Goal: Information Seeking & Learning: Learn about a topic

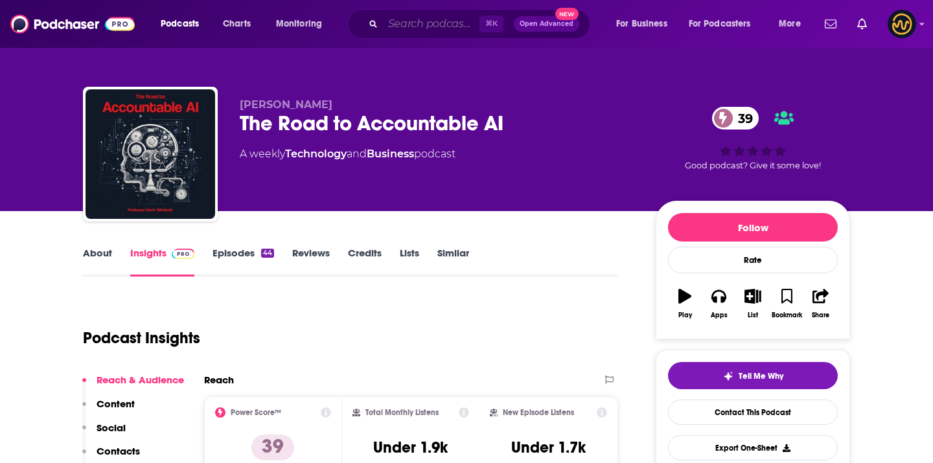
click at [404, 22] on input "Search podcasts, credits, & more..." at bounding box center [431, 24] width 97 height 21
paste input "Voice Shift Podcast by SubverseAI"
type input "Voice Shift Podcast by SubverseAI"
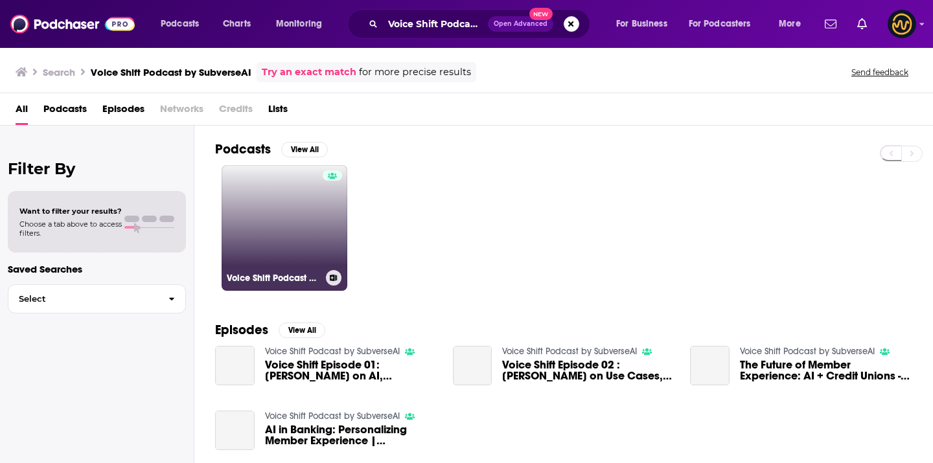
click at [237, 247] on link "Voice Shift Podcast by SubverseAI" at bounding box center [285, 228] width 126 height 126
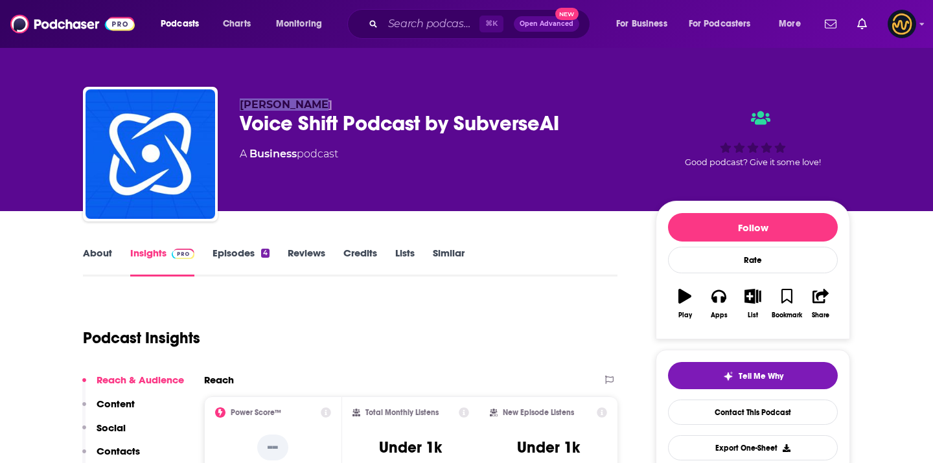
drag, startPoint x: 238, startPoint y: 104, endPoint x: 351, endPoint y: 98, distance: 112.9
click at [352, 98] on div "[PERSON_NAME] Voice Shift Podcast by SubverseAI A Business podcast Good podcast…" at bounding box center [466, 157] width 767 height 140
copy span "[PERSON_NAME]"
click at [412, 17] on input "Search podcasts, credits, & more..." at bounding box center [431, 24] width 97 height 21
click at [412, 21] on input "Search podcasts, credits, & more..." at bounding box center [431, 24] width 97 height 21
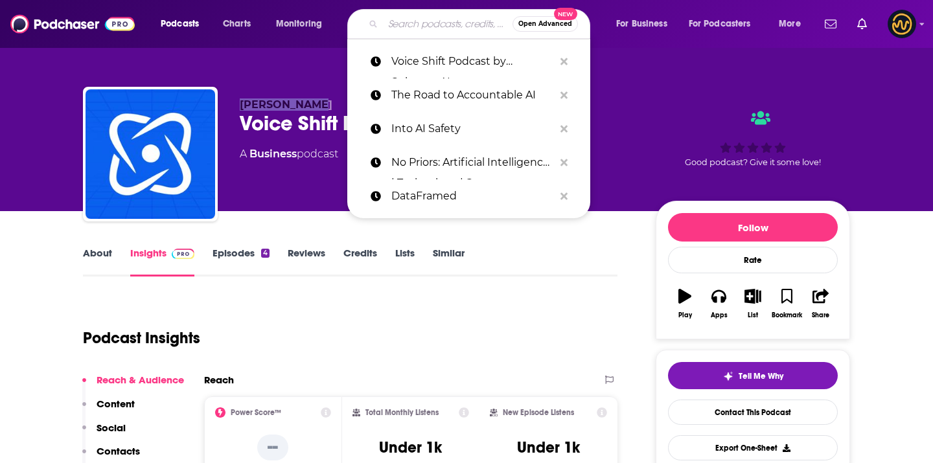
paste input "Mindful Creative Intellgence - How to Be Human in the Age of AI"
type input "Mindful Creative Intellgence - How to Be Human in the Age of AI"
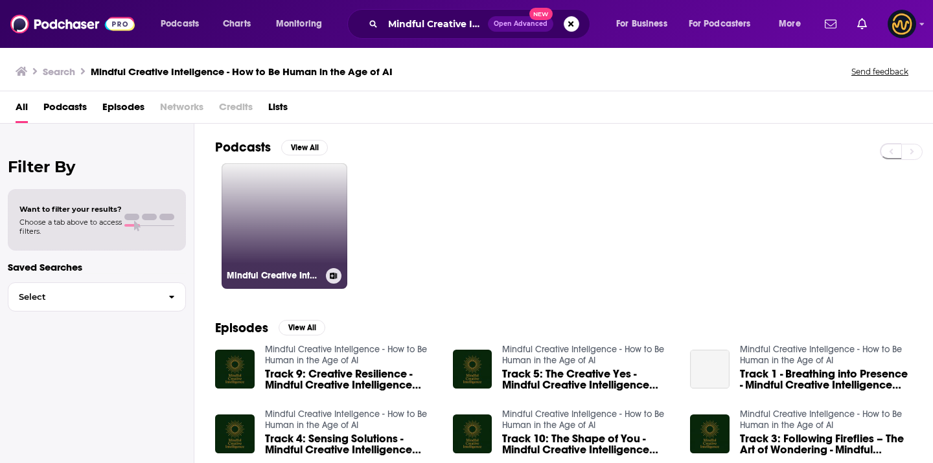
click at [285, 254] on link "Mindful Creative Intellgence - How to Be Human in the Age of AI" at bounding box center [285, 226] width 126 height 126
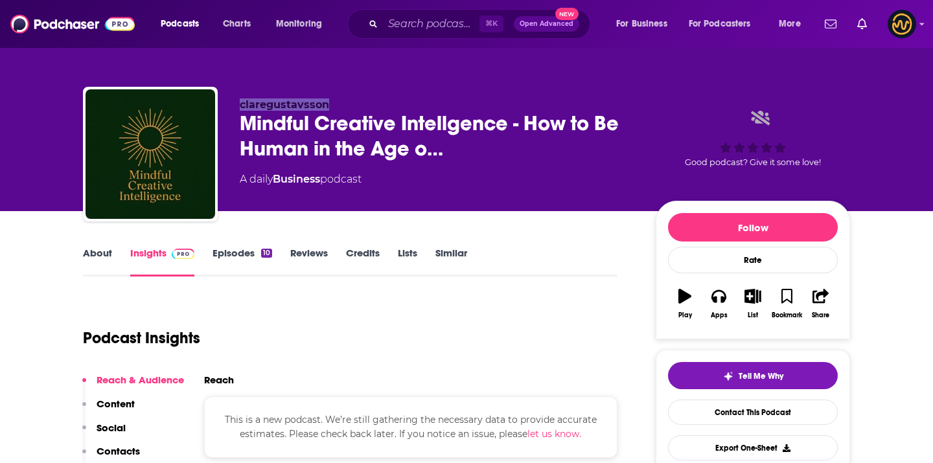
drag, startPoint x: 239, startPoint y: 102, endPoint x: 321, endPoint y: 101, distance: 81.6
click at [325, 102] on span "claregustavsson" at bounding box center [284, 104] width 89 height 12
copy span "claregustavsson"
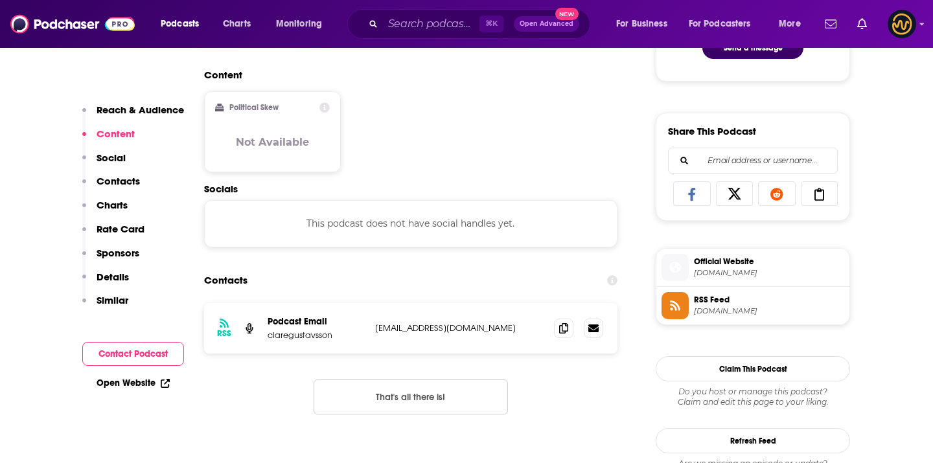
scroll to position [751, 0]
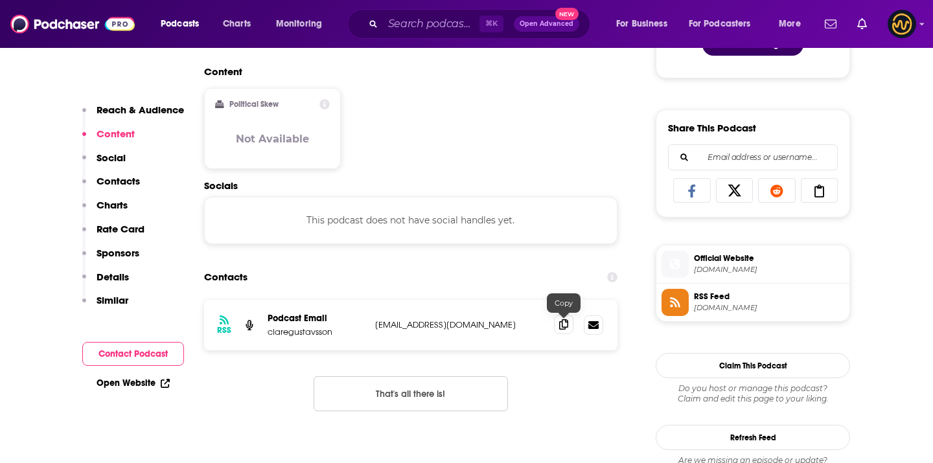
click at [562, 328] on icon at bounding box center [563, 324] width 9 height 10
click at [420, 10] on div "⌘ K Open Advanced New" at bounding box center [468, 24] width 243 height 30
click at [416, 19] on input "Search podcasts, credits, & more..." at bounding box center [431, 24] width 97 height 21
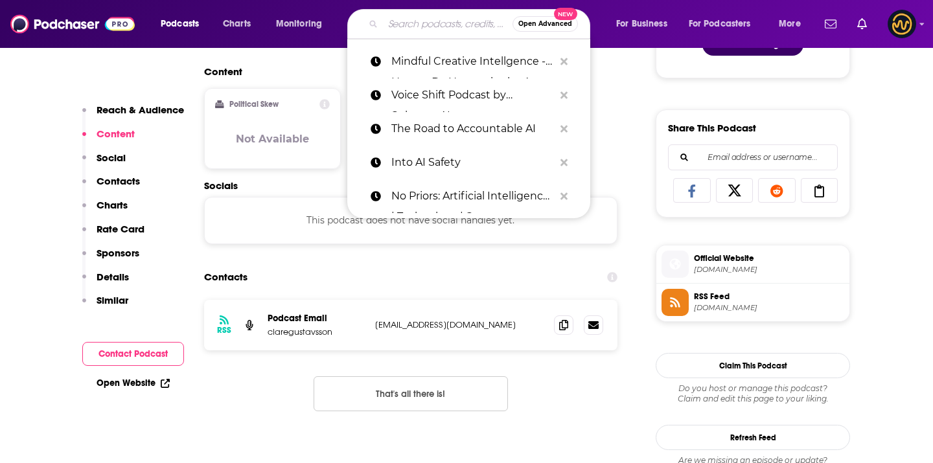
paste input "AI Open Mind"
type input "AI Open Mind"
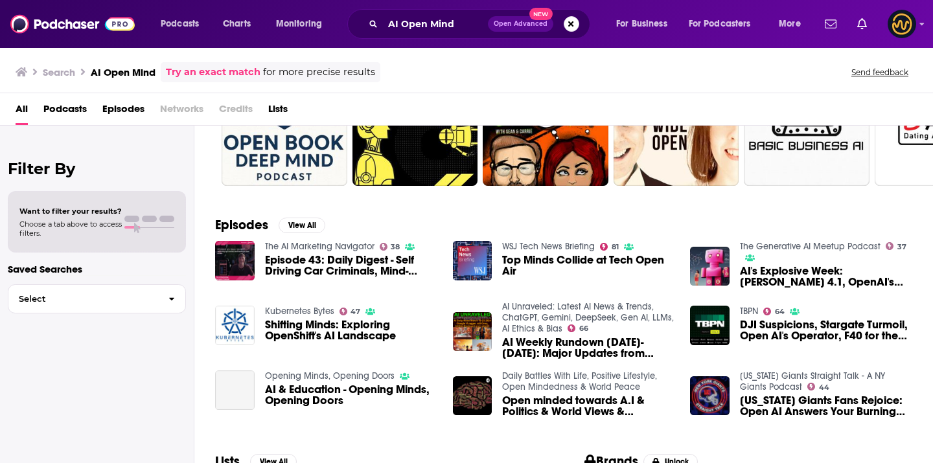
scroll to position [231, 0]
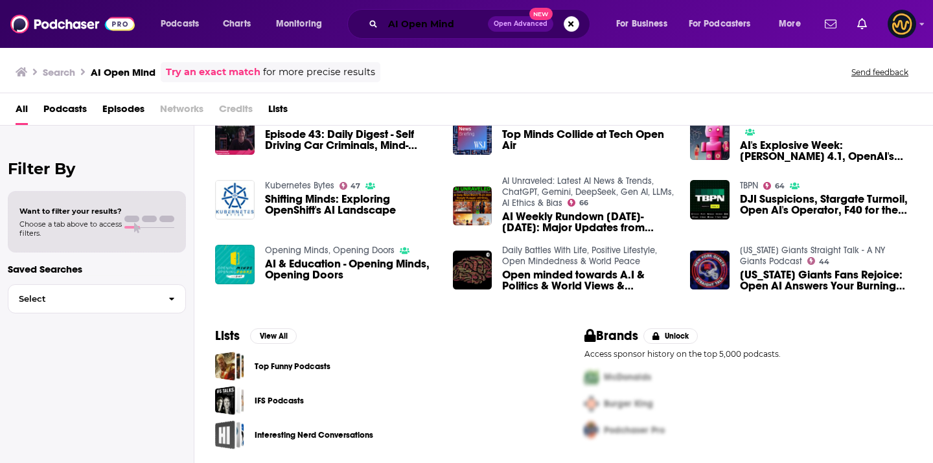
click at [422, 29] on input "AI Open Mind" at bounding box center [435, 24] width 105 height 21
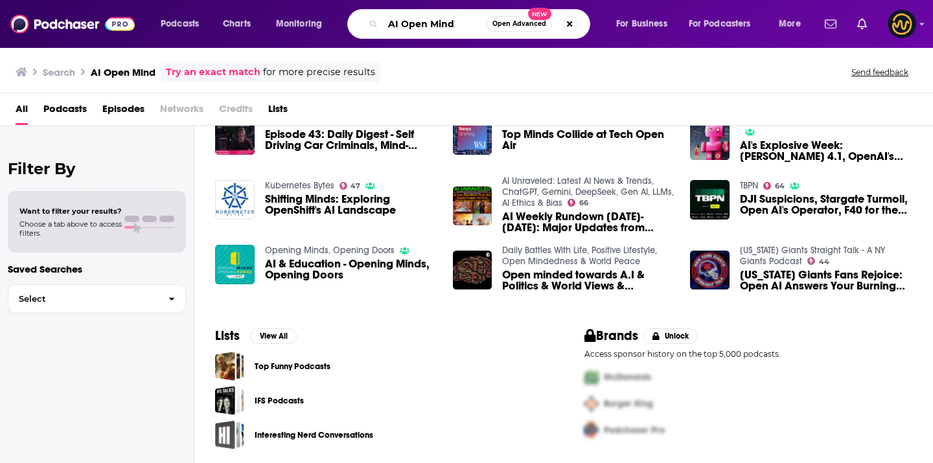
click at [422, 30] on input "AI Open Mind" at bounding box center [435, 24] width 104 height 21
type input "AI"
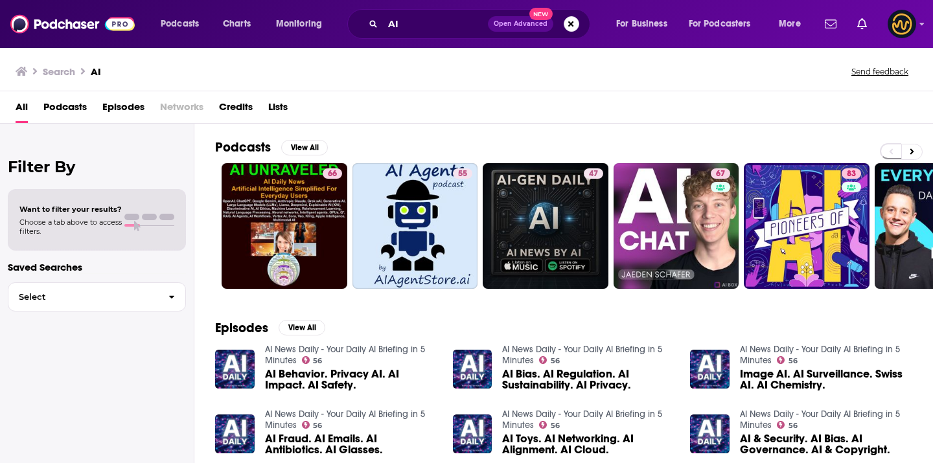
click at [63, 112] on span "Podcasts" at bounding box center [64, 110] width 43 height 27
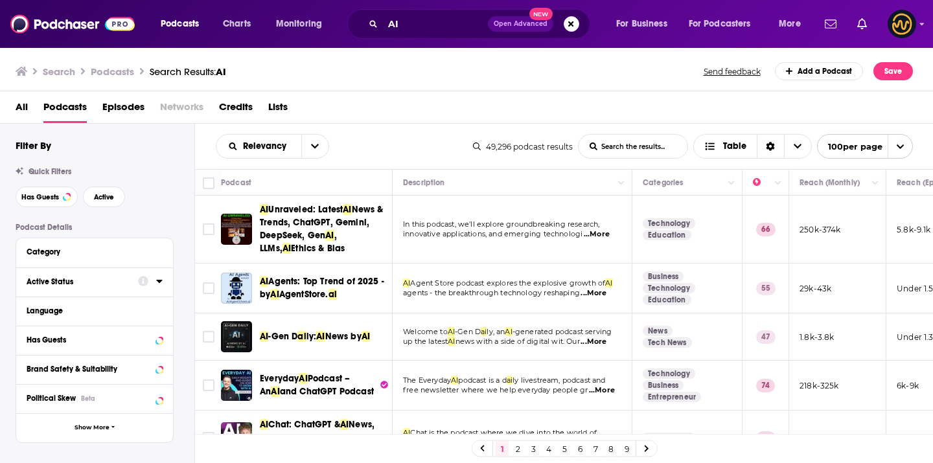
click at [159, 288] on div at bounding box center [150, 281] width 25 height 16
click at [159, 282] on icon at bounding box center [159, 281] width 6 height 3
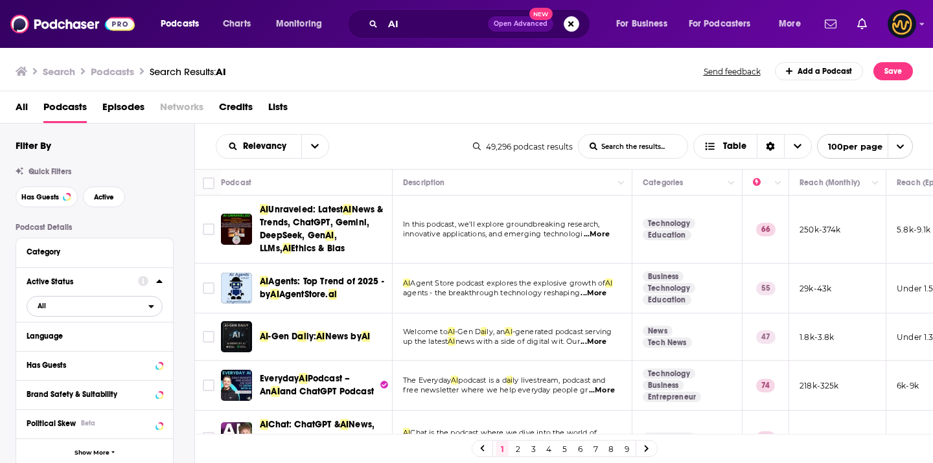
click at [147, 307] on span "All" at bounding box center [87, 305] width 121 height 17
click at [112, 352] on span "8k" at bounding box center [131, 348] width 59 height 7
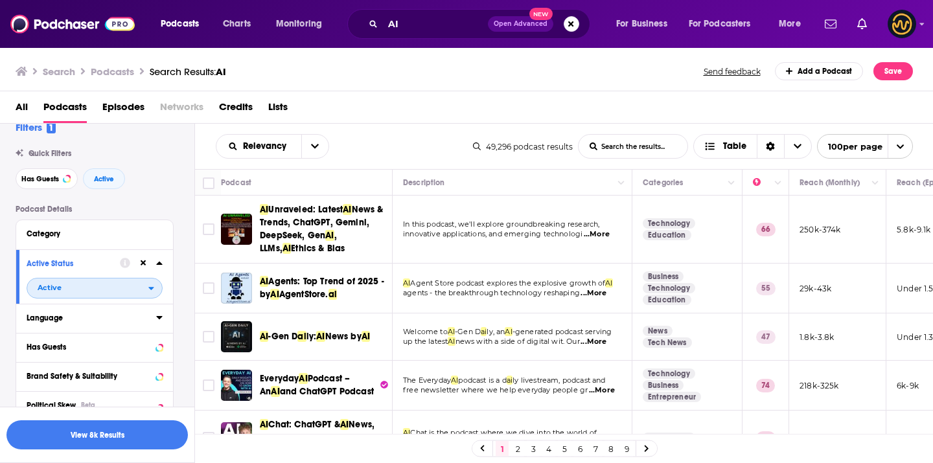
scroll to position [24, 0]
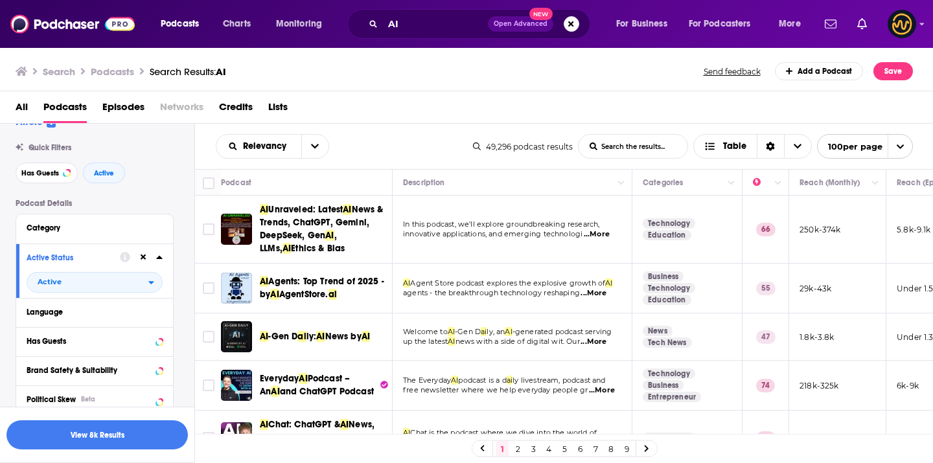
click at [579, 448] on link "6" at bounding box center [579, 449] width 13 height 16
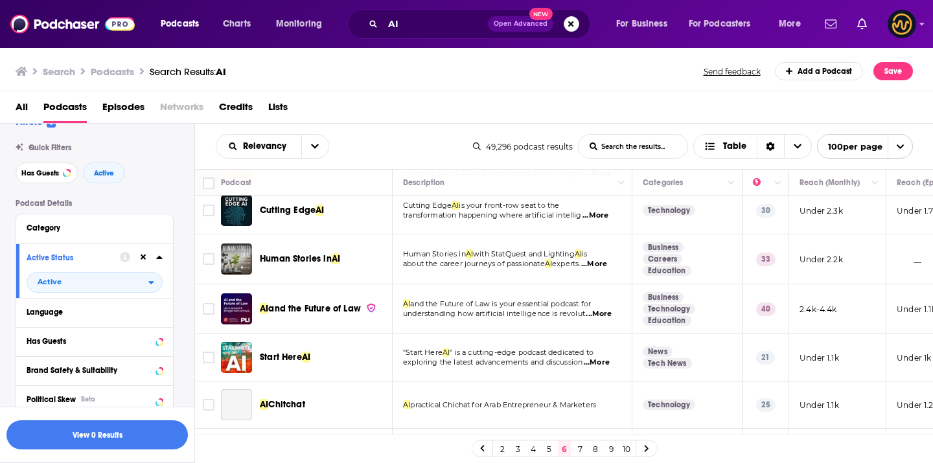
scroll to position [2005, 0]
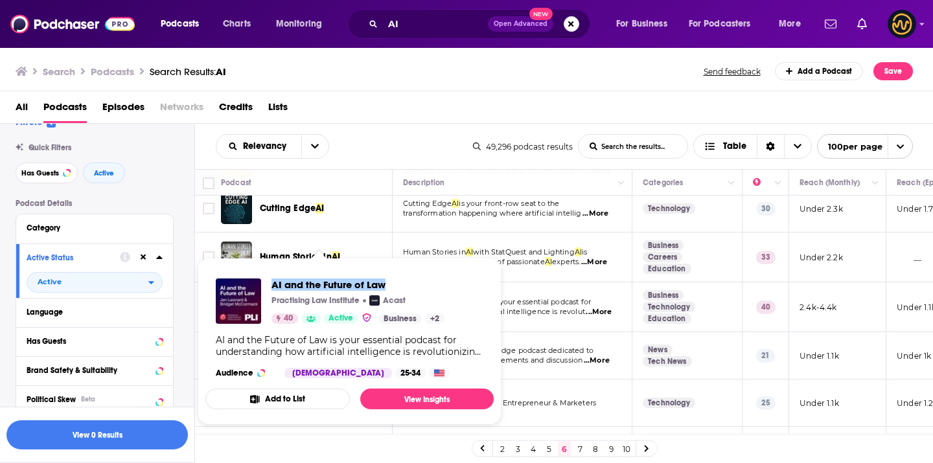
click at [0, 0] on div "Podcasts Charts Monitoring AI Open Advanced New For Business For Podcasters Mor…" at bounding box center [466, 231] width 933 height 463
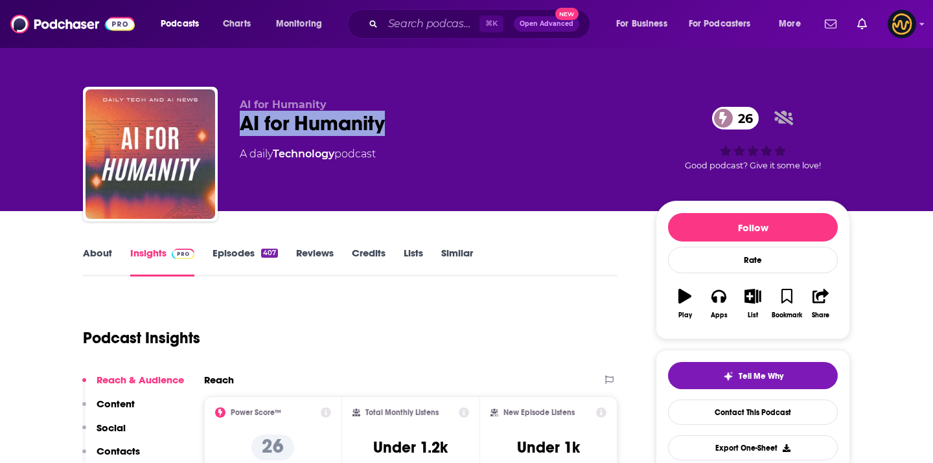
drag, startPoint x: 229, startPoint y: 119, endPoint x: 400, endPoint y: 118, distance: 171.7
click at [400, 119] on div "AI for Humanity AI for Humanity 26 A daily Technology podcast 26 Good podcast? …" at bounding box center [466, 157] width 767 height 140
copy h2 "AI for Humanity"
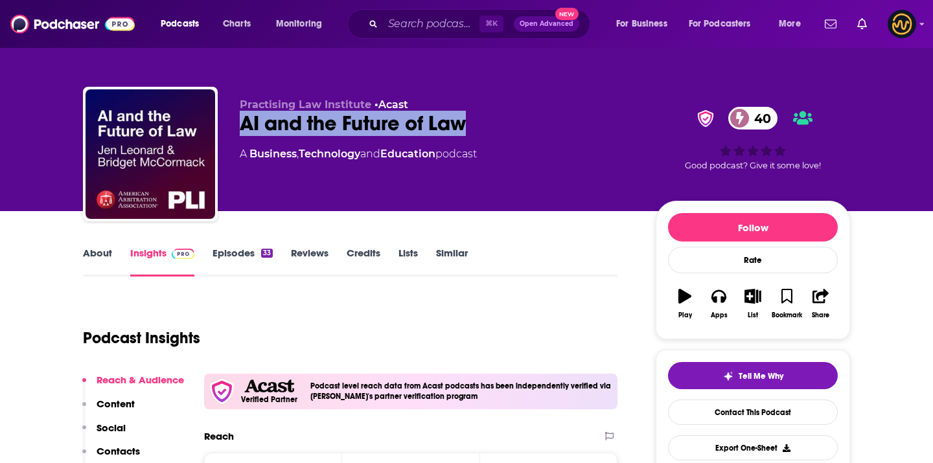
drag, startPoint x: 238, startPoint y: 120, endPoint x: 483, endPoint y: 121, distance: 244.9
click at [482, 121] on div "Practising Law Institute • Acast AI and the Future of Law 40 A Business , Techn…" at bounding box center [466, 157] width 767 height 140
copy h2 "AI and the Future of Law"
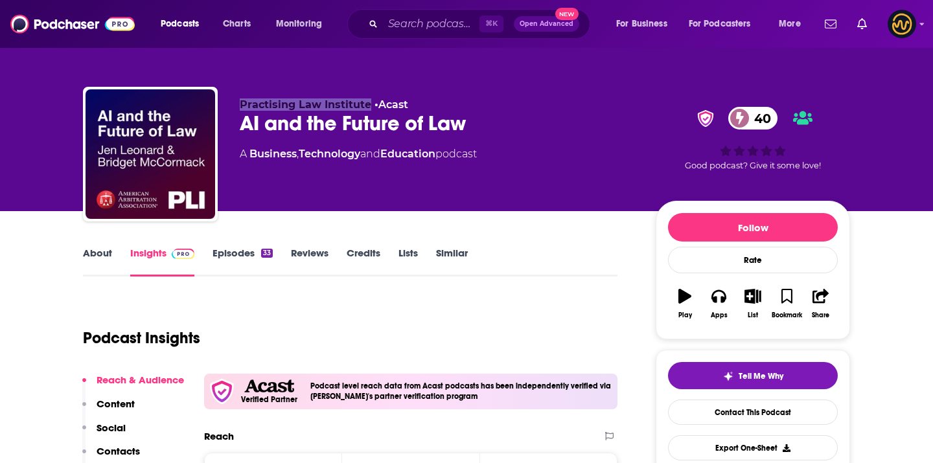
drag, startPoint x: 238, startPoint y: 102, endPoint x: 367, endPoint y: 102, distance: 128.3
click at [367, 102] on div "Practising Law Institute • Acast AI and the Future of Law 40 A Business , Techn…" at bounding box center [466, 157] width 767 height 140
copy span "Practising Law Institute"
